Goal: Information Seeking & Learning: Check status

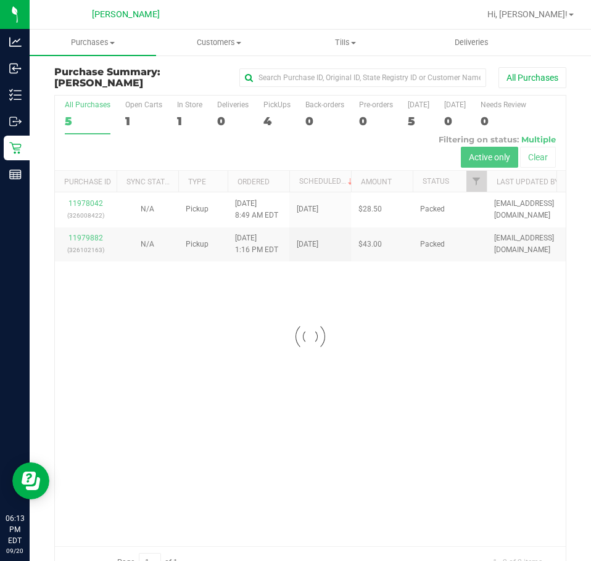
click at [312, 392] on div at bounding box center [310, 337] width 511 height 482
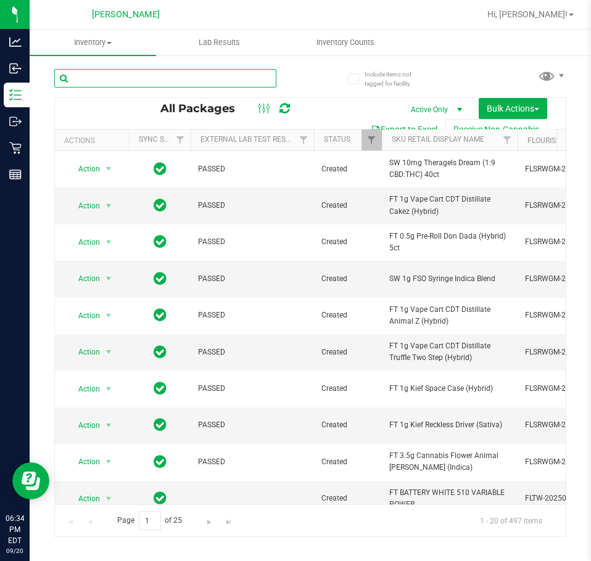
click at [183, 83] on input "text" at bounding box center [165, 78] width 222 height 19
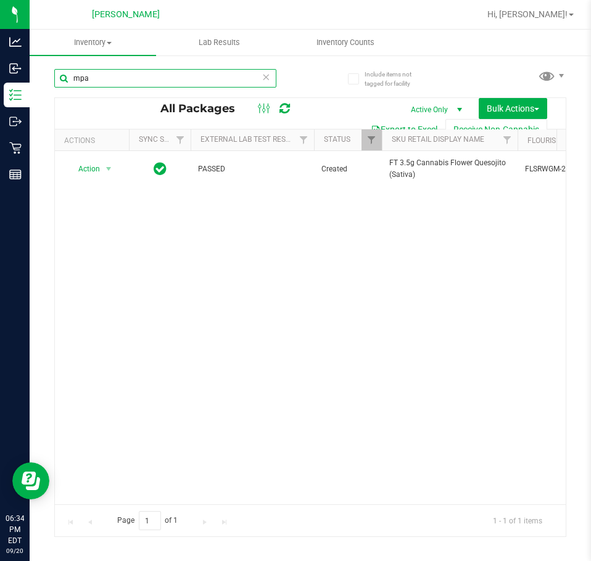
type input "mpa"
